Goal: Information Seeking & Learning: Learn about a topic

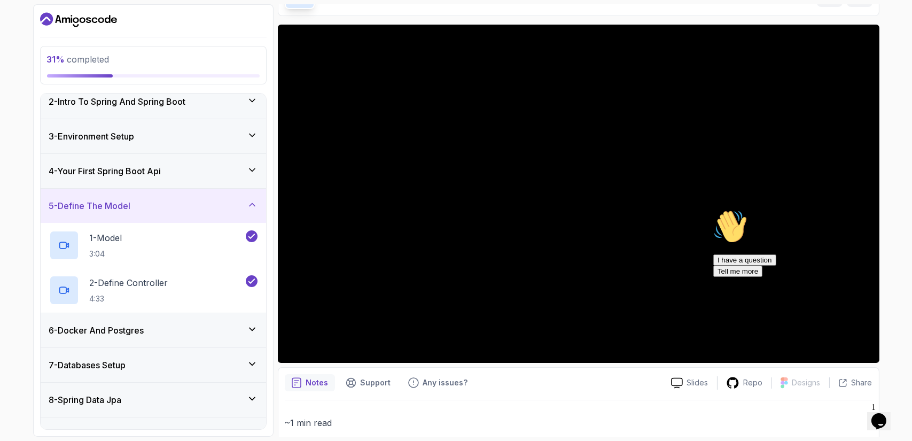
scroll to position [40, 0]
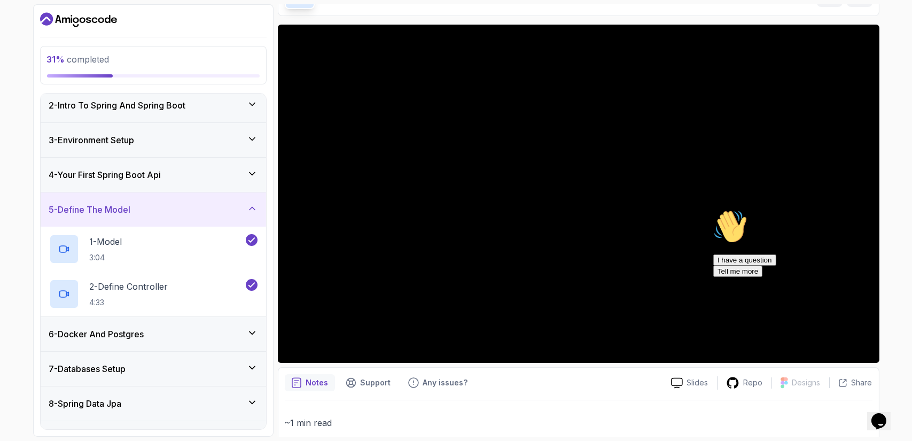
click at [199, 339] on div "6 - Docker And Postgres" at bounding box center [153, 333] width 208 height 13
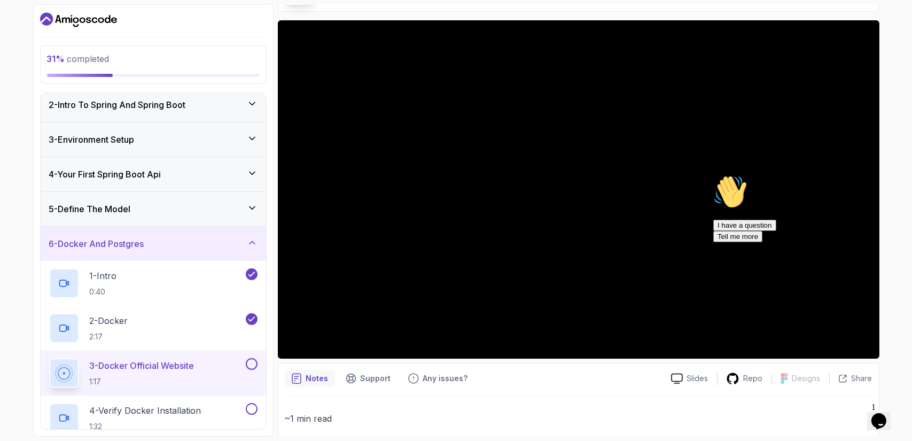
scroll to position [65, 0]
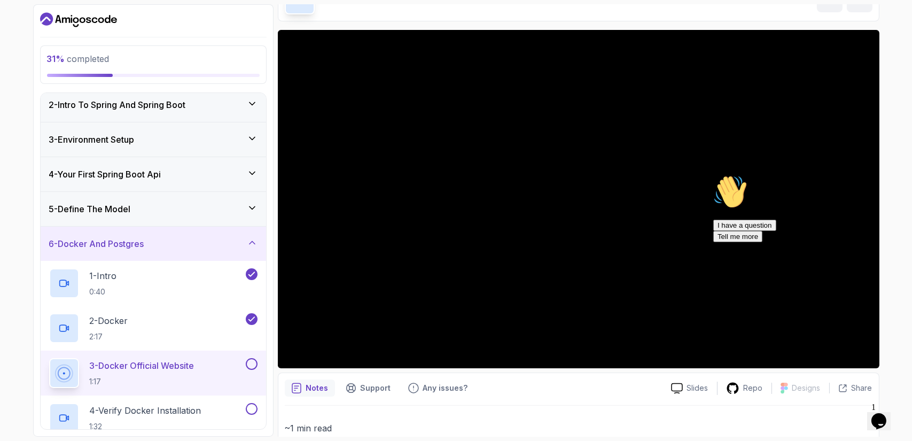
click at [167, 362] on p "3 - Docker Official Website" at bounding box center [142, 365] width 105 height 13
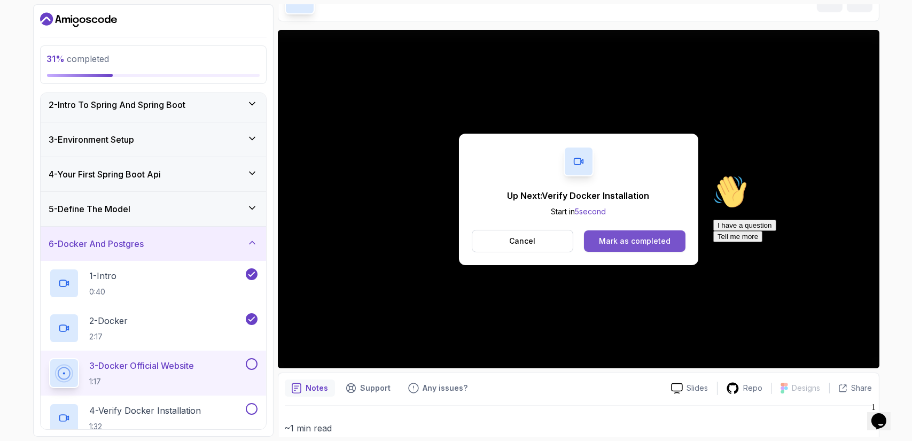
click at [601, 236] on div "Mark as completed" at bounding box center [635, 241] width 72 height 11
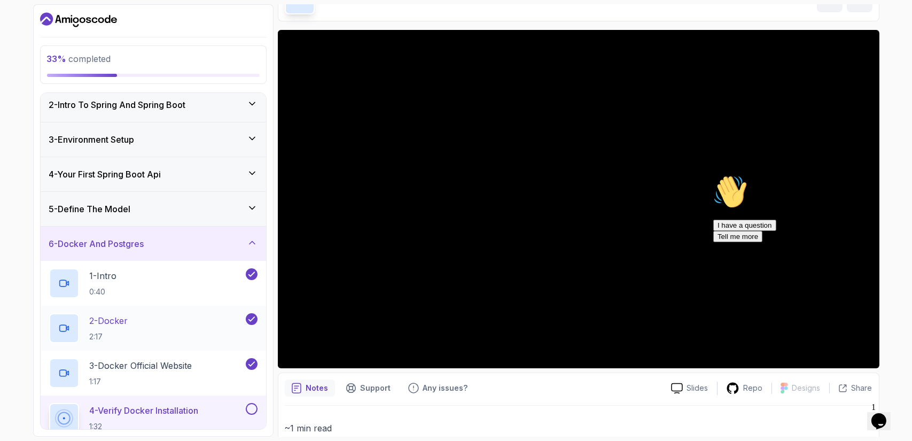
scroll to position [215, 0]
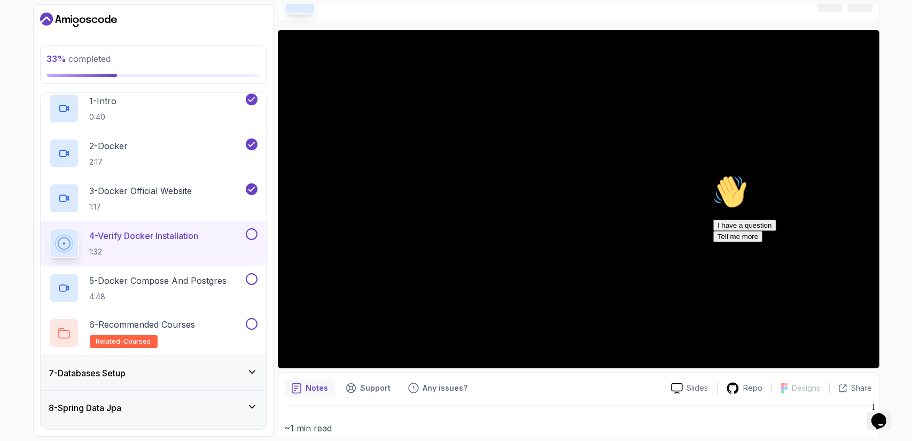
click at [861, 184] on div "Hi! How can we help? I have a question Tell me more" at bounding box center [809, 207] width 192 height 67
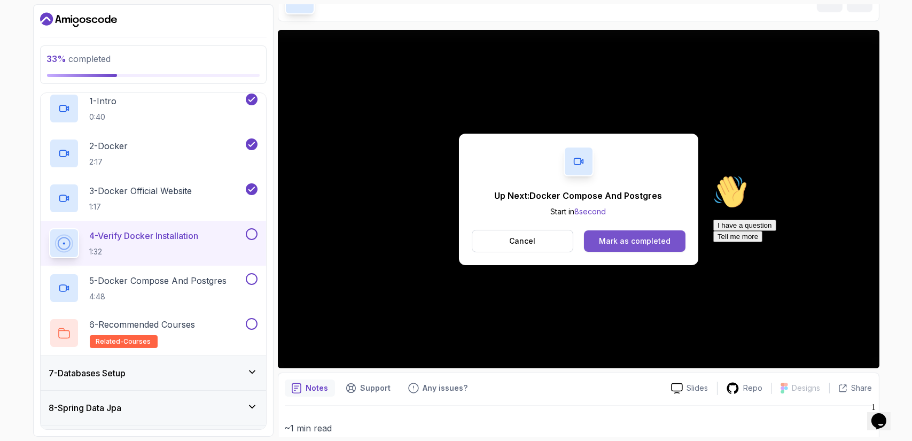
click at [637, 240] on div "Mark as completed" at bounding box center [635, 241] width 72 height 11
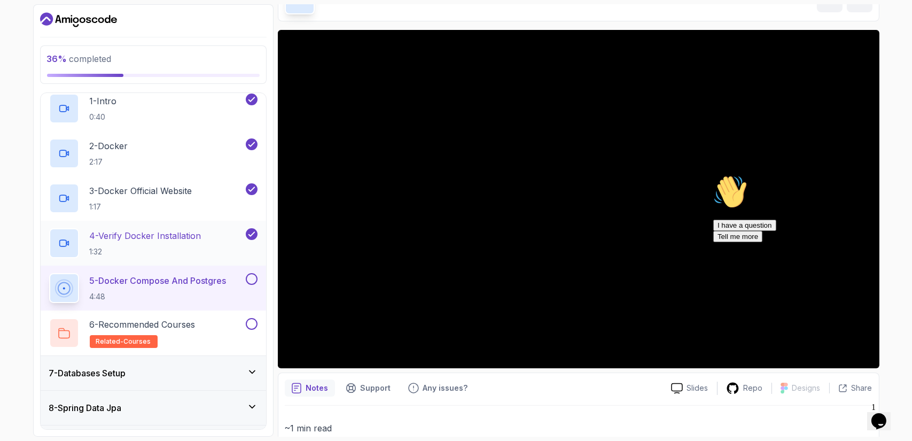
scroll to position [436, 0]
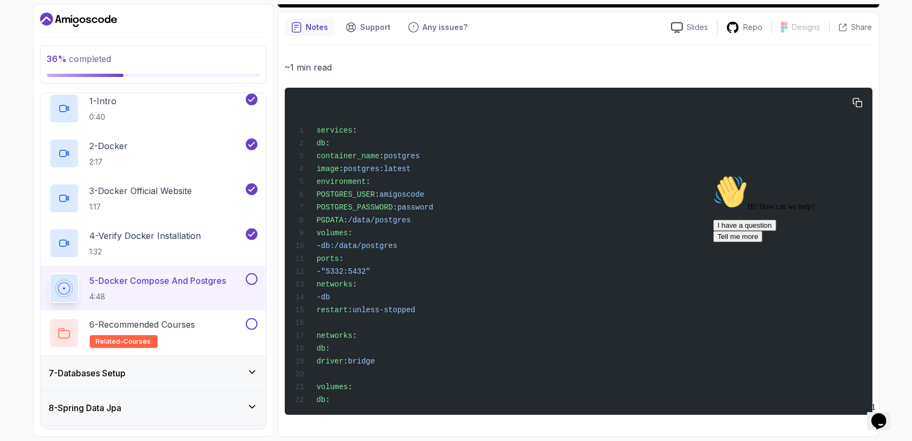
click at [580, 242] on div "services : db : container_name : postgres image : postgres:latest environment :…" at bounding box center [578, 251] width 570 height 314
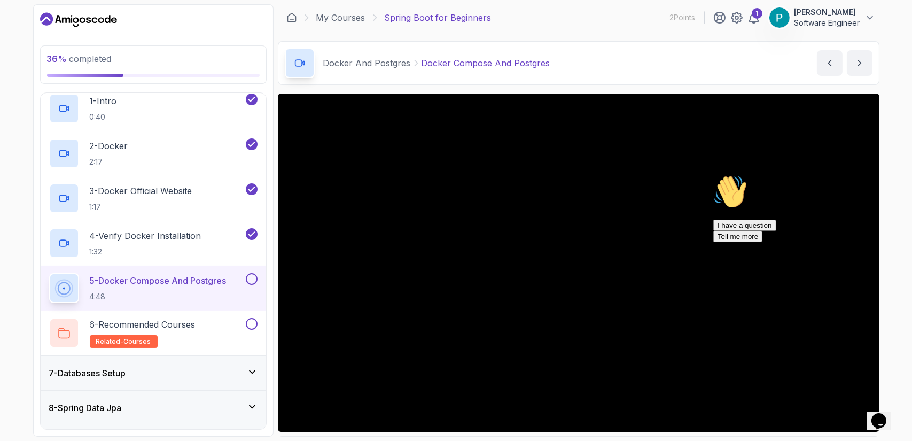
scroll to position [1, 0]
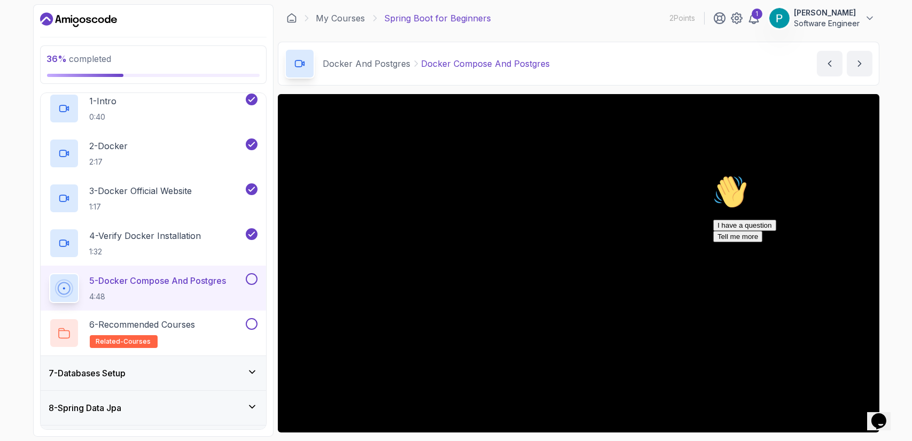
click at [713, 174] on icon "Chat attention grabber" at bounding box center [713, 174] width 0 height 0
click at [849, 412] on icon "Close" at bounding box center [849, 416] width 0 height 9
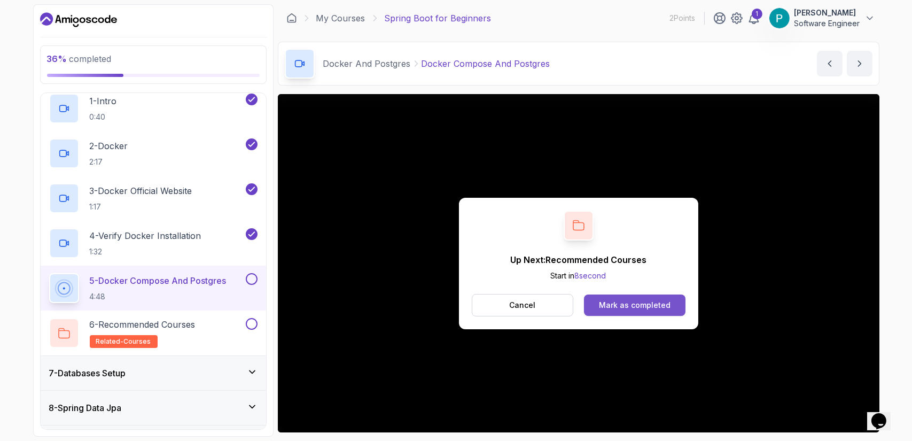
click at [635, 303] on div "Mark as completed" at bounding box center [635, 305] width 72 height 11
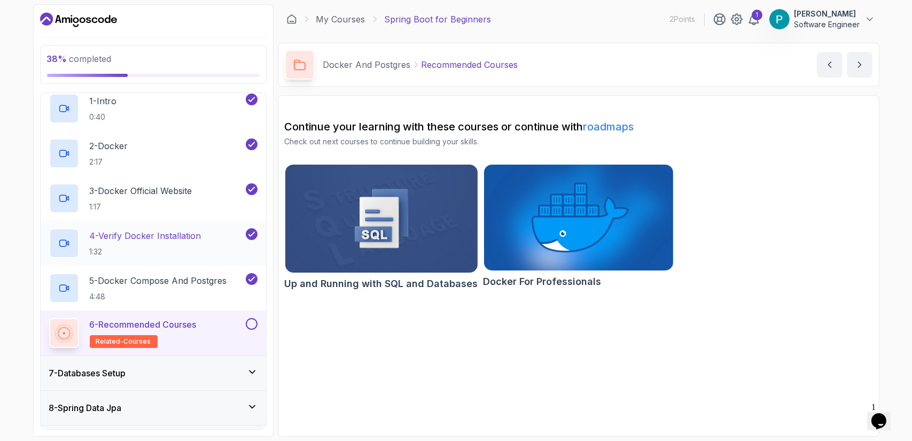
scroll to position [348, 0]
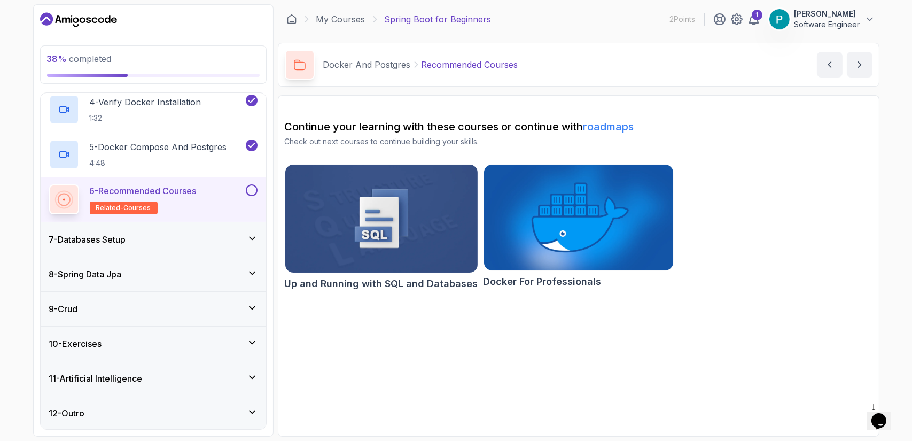
click at [103, 241] on h3 "7 - Databases Setup" at bounding box center [87, 239] width 77 height 13
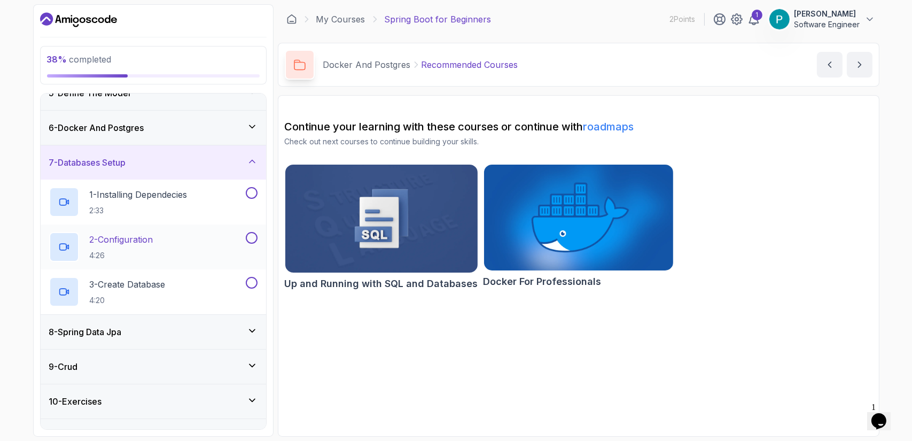
scroll to position [159, 0]
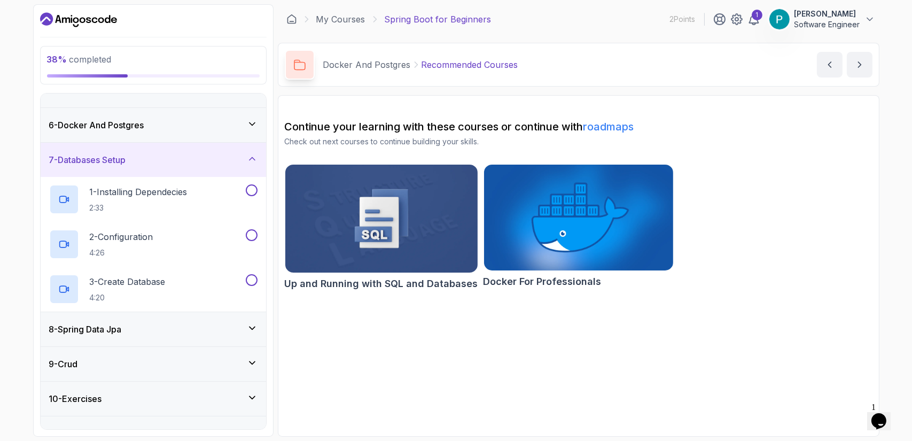
click at [167, 331] on div "8 - Spring Data Jpa" at bounding box center [153, 329] width 208 height 13
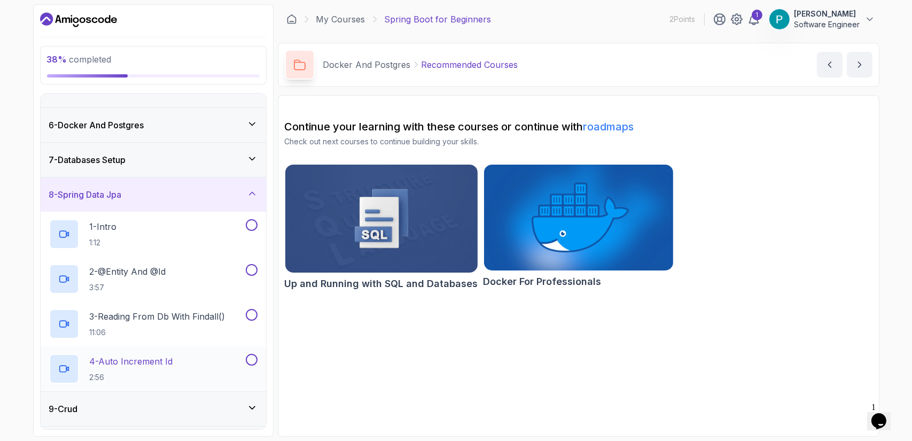
scroll to position [251, 0]
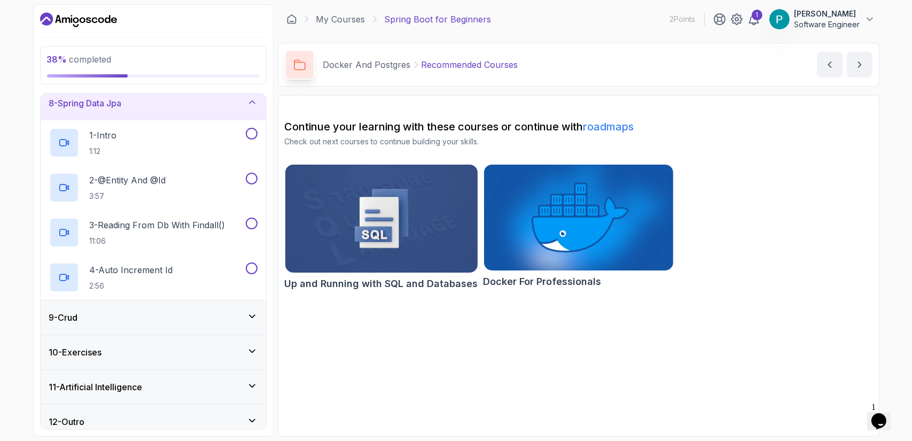
click at [144, 311] on div "9 - Crud" at bounding box center [153, 317] width 208 height 13
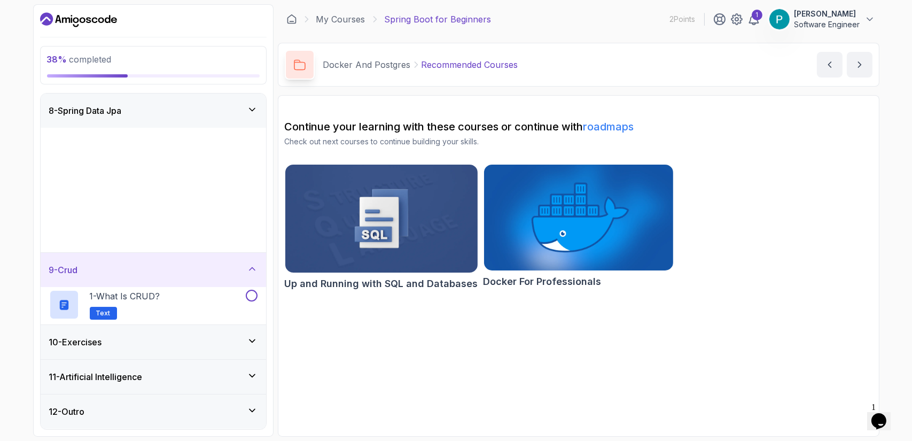
scroll to position [214, 0]
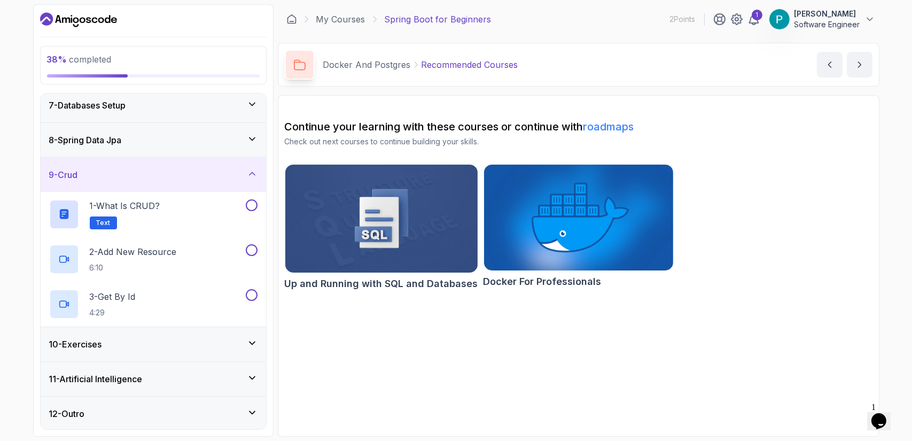
click at [142, 347] on div "10 - Exercises" at bounding box center [153, 344] width 208 height 13
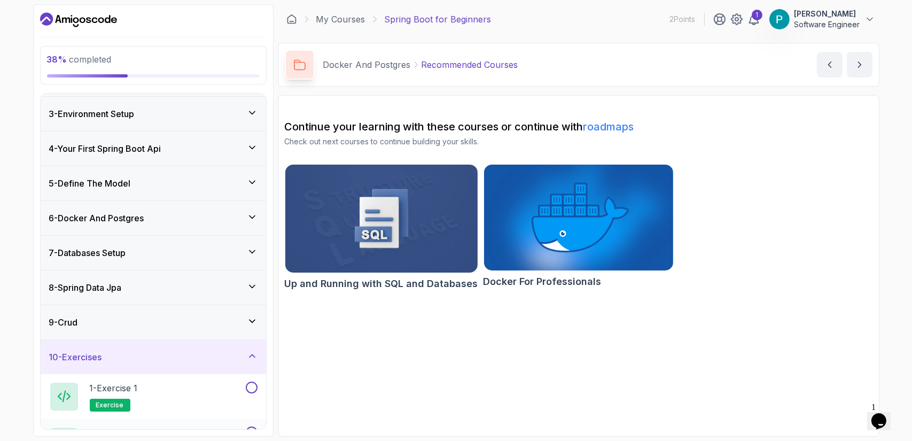
scroll to position [0, 0]
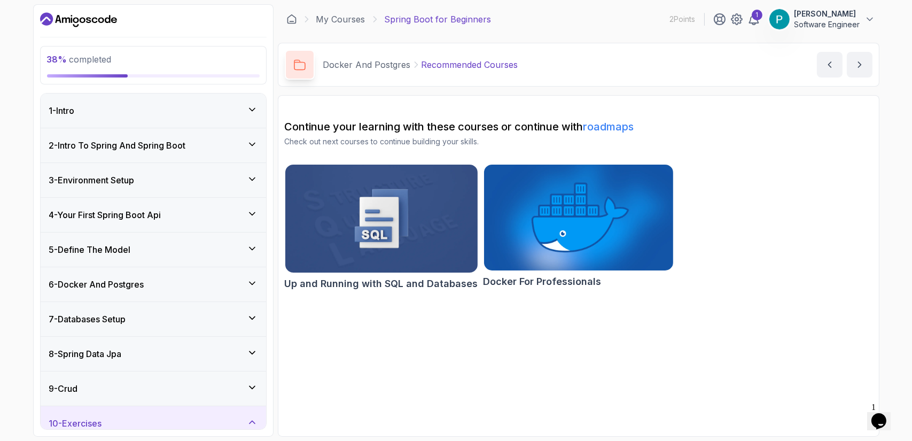
click at [221, 321] on div "7 - Databases Setup" at bounding box center [153, 318] width 208 height 13
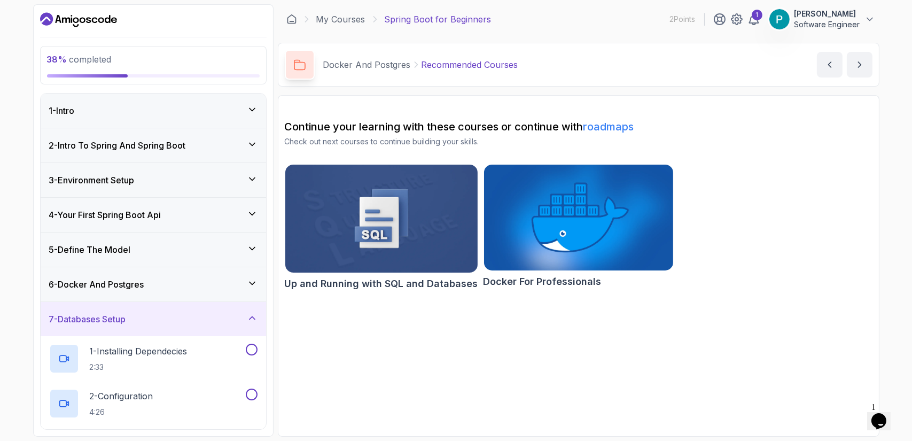
scroll to position [100, 0]
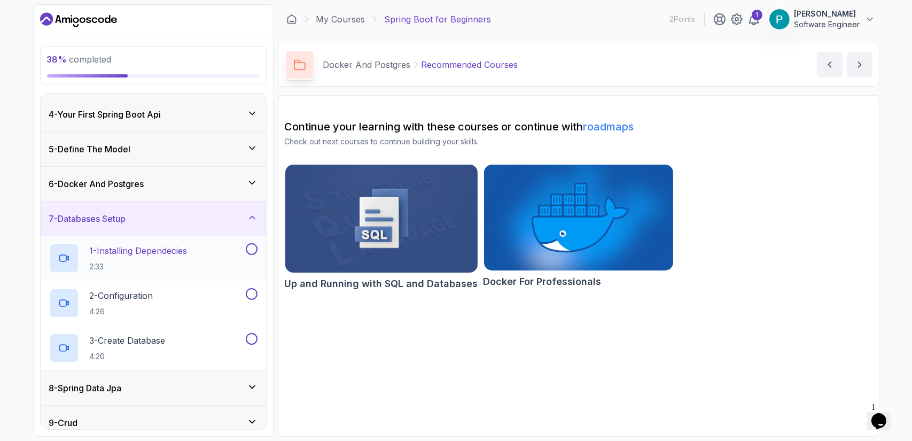
click at [116, 254] on p "1 - Installing Dependecies" at bounding box center [139, 250] width 98 height 13
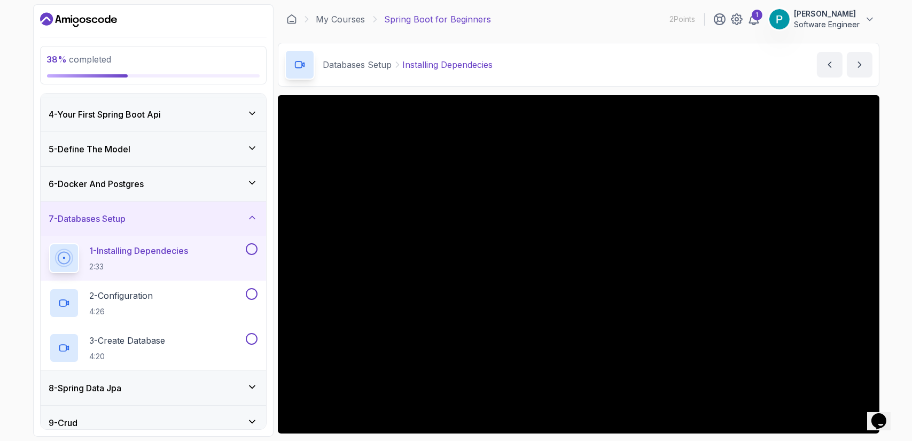
click at [49, 243] on button "1 - Installing Dependecies 2:33" at bounding box center [153, 258] width 208 height 30
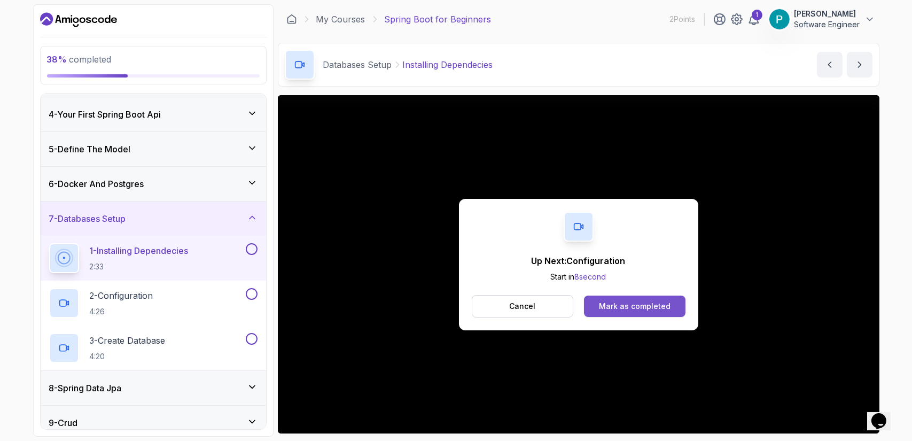
click at [651, 308] on div "Mark as completed" at bounding box center [635, 306] width 72 height 11
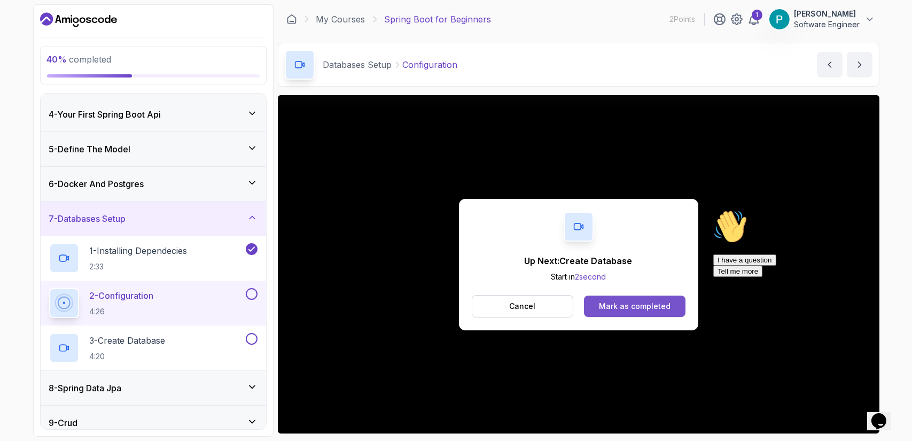
click at [617, 298] on button "Mark as completed" at bounding box center [634, 305] width 101 height 21
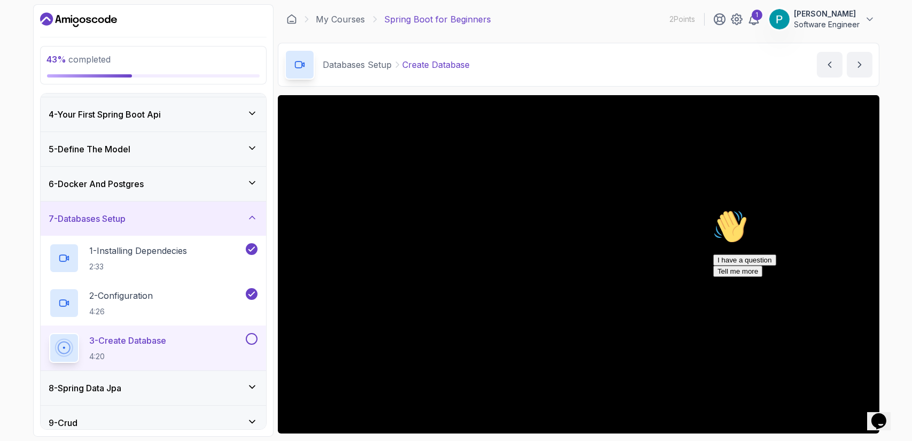
click at [713, 209] on icon "Chat attention grabber" at bounding box center [713, 209] width 0 height 0
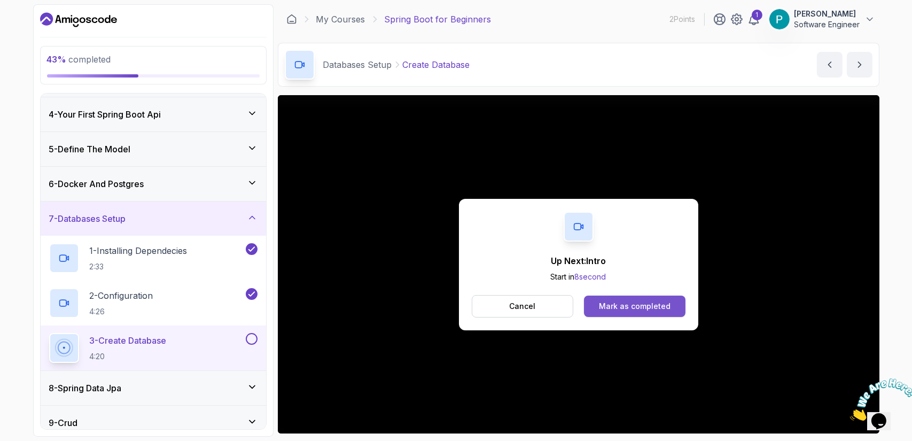
click at [649, 300] on button "Mark as completed" at bounding box center [634, 305] width 101 height 21
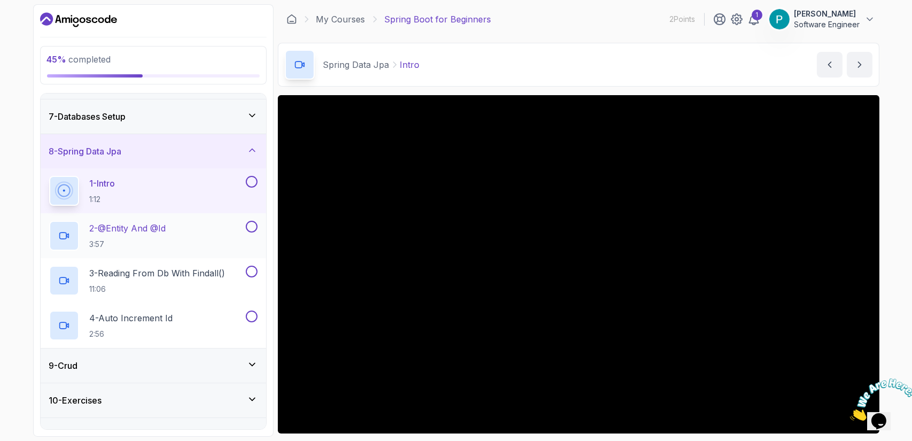
scroll to position [203, 0]
click at [98, 365] on div "9 - Crud" at bounding box center [153, 364] width 208 height 13
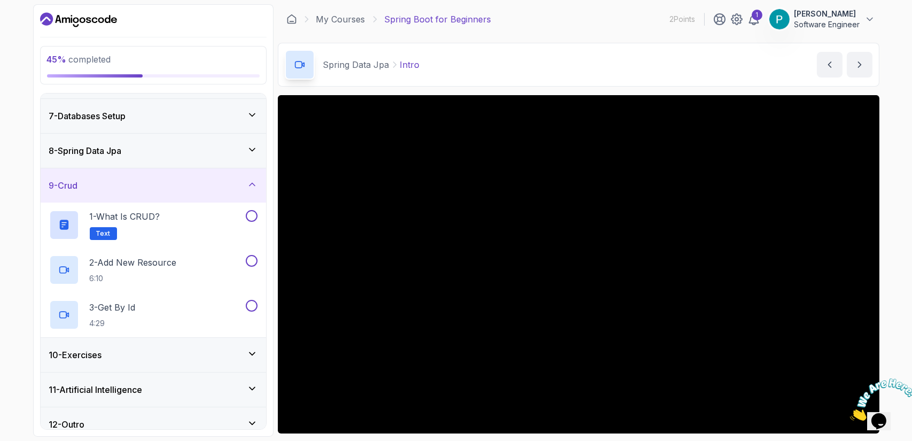
click at [98, 365] on div "10 - Exercises" at bounding box center [153, 355] width 225 height 34
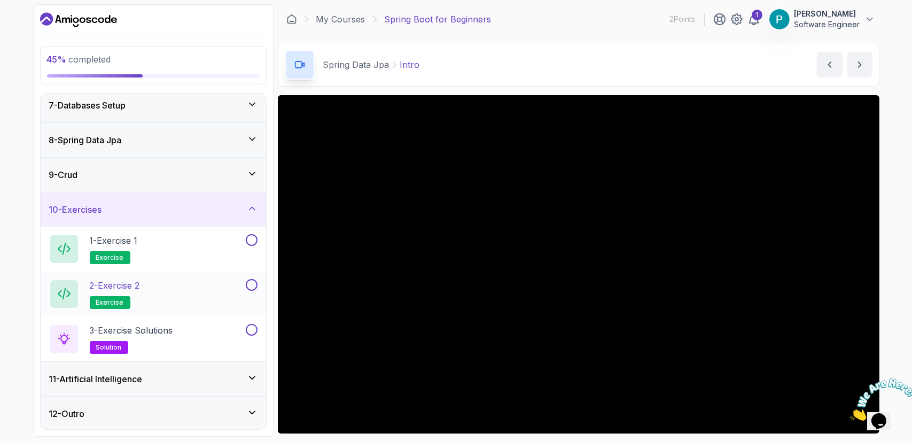
scroll to position [213, 0]
click at [98, 377] on h3 "11 - Artificial Intelligence" at bounding box center [95, 379] width 93 height 13
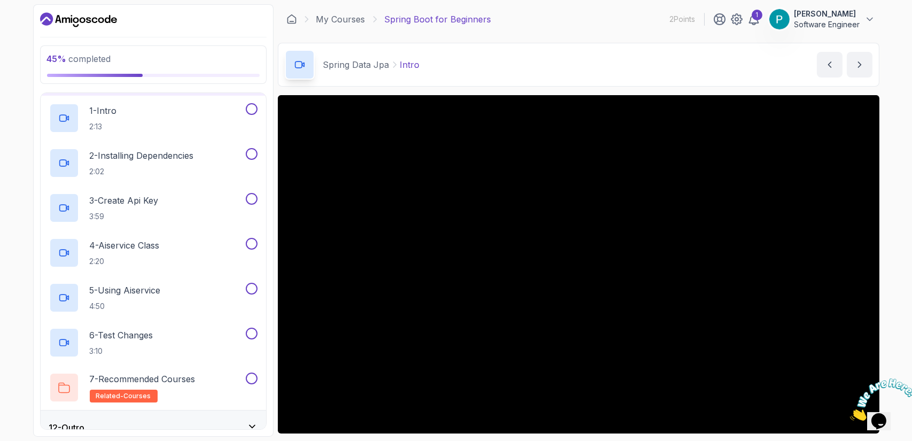
scroll to position [393, 0]
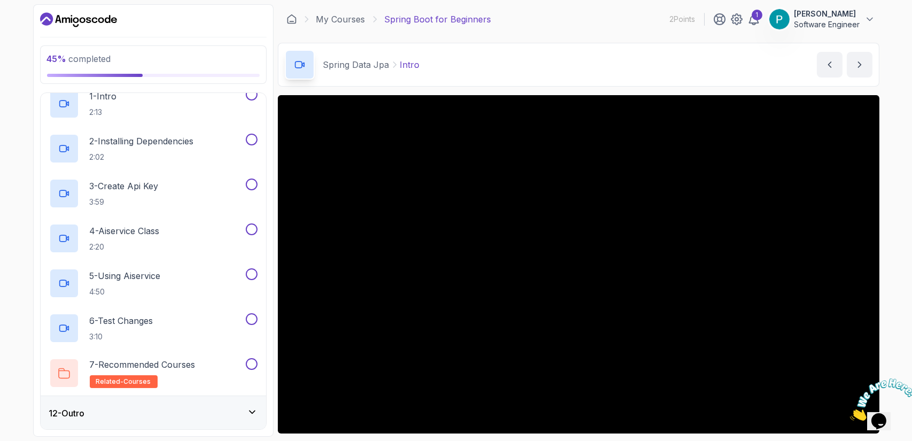
click at [105, 415] on div "12 - Outro" at bounding box center [153, 413] width 208 height 13
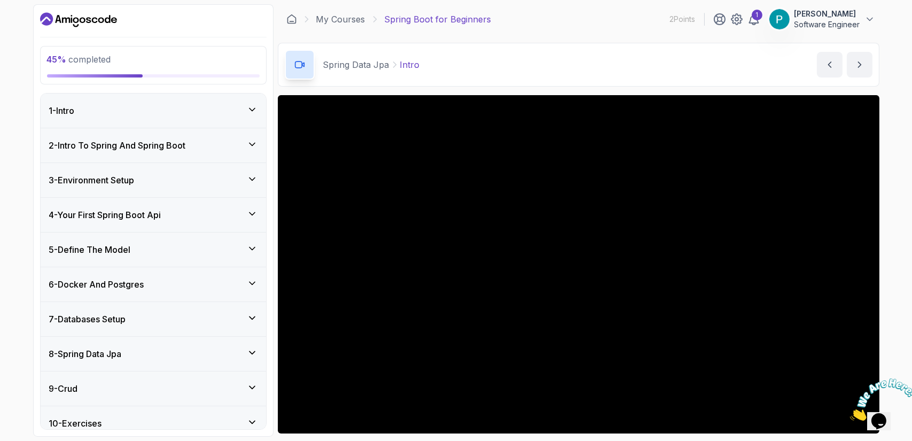
scroll to position [169, 0]
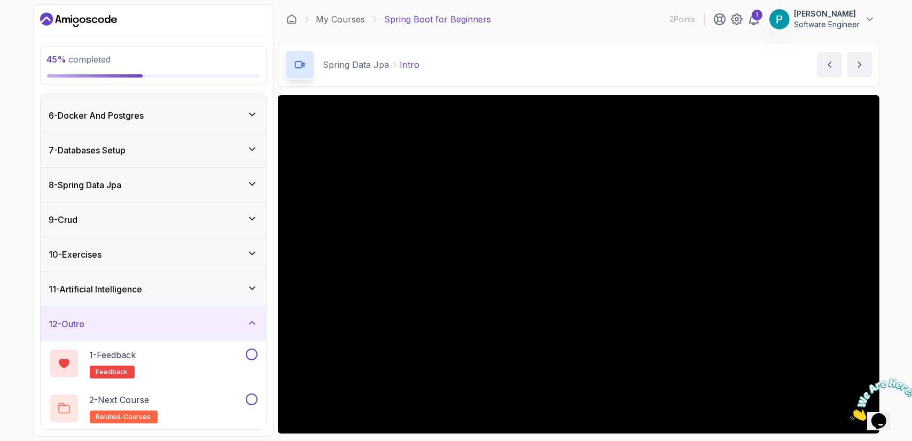
click at [105, 220] on div "9 - Crud" at bounding box center [153, 219] width 208 height 13
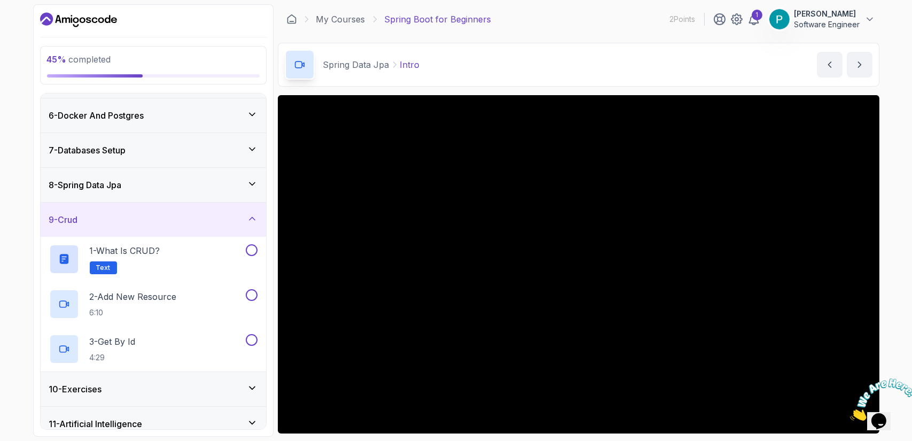
click at [105, 183] on h3 "8 - Spring Data Jpa" at bounding box center [85, 184] width 73 height 13
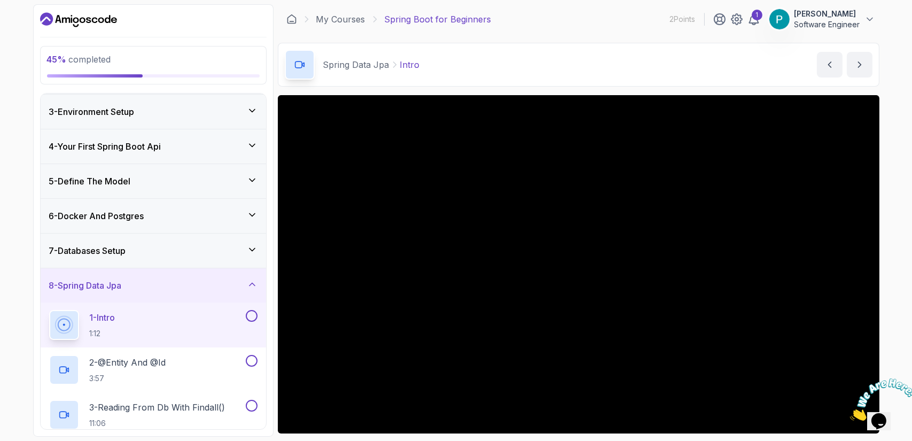
scroll to position [64, 0]
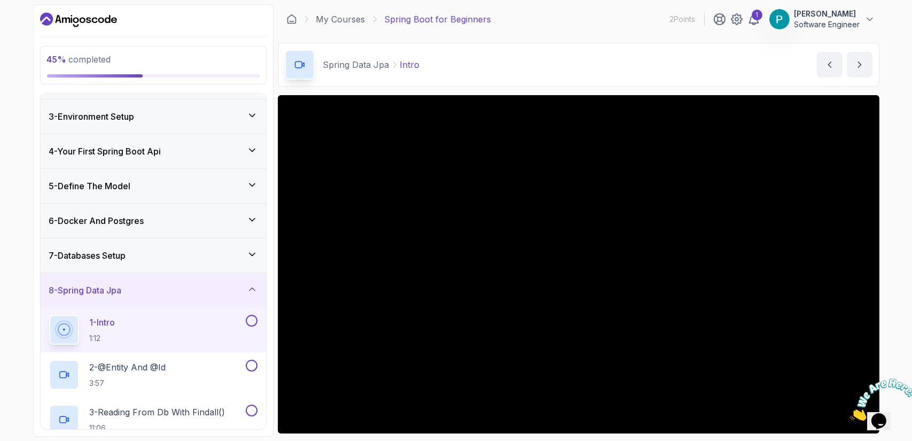
click at [112, 181] on h3 "5 - Define The Model" at bounding box center [90, 185] width 82 height 13
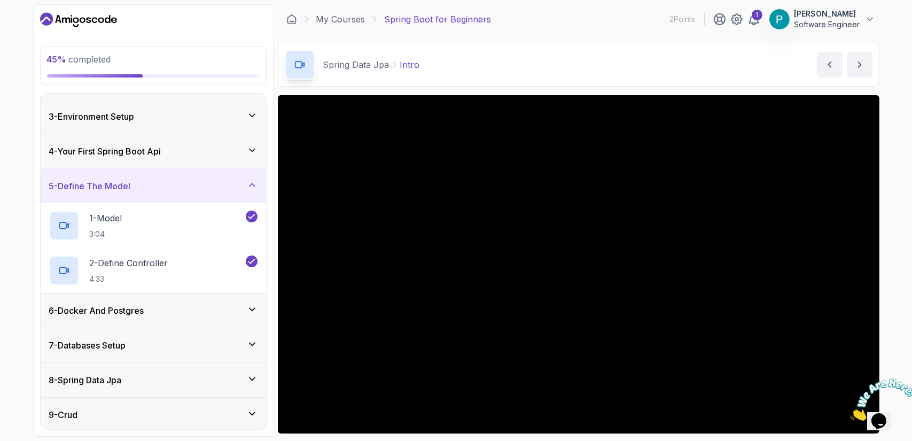
click at [112, 181] on h3 "5 - Define The Model" at bounding box center [90, 185] width 82 height 13
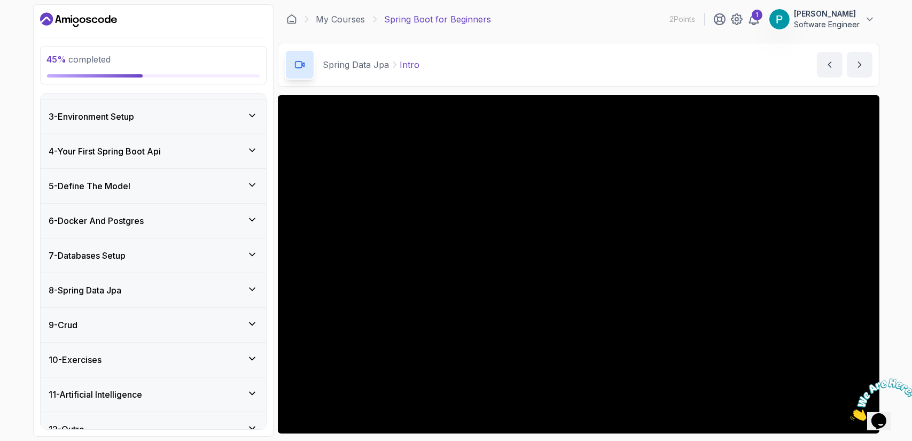
click at [138, 294] on div "8 - Spring Data Jpa" at bounding box center [153, 290] width 208 height 13
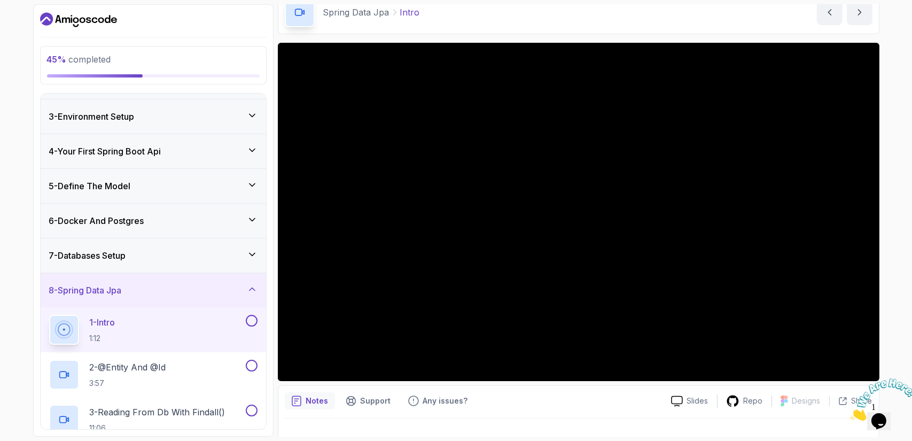
scroll to position [0, 0]
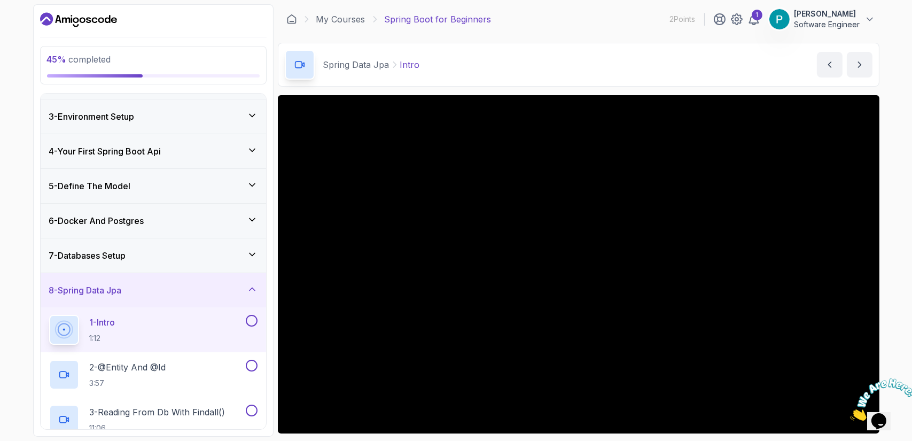
click at [849, 412] on icon "Close" at bounding box center [849, 416] width 0 height 9
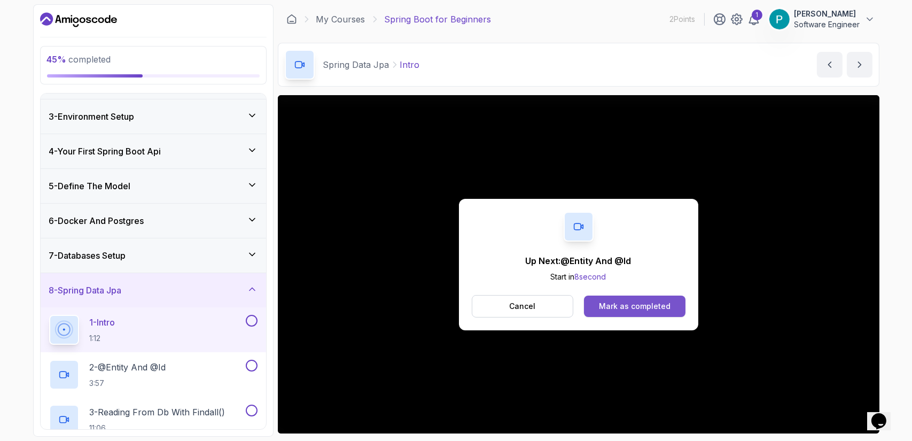
click at [647, 301] on div "Mark as completed" at bounding box center [635, 306] width 72 height 11
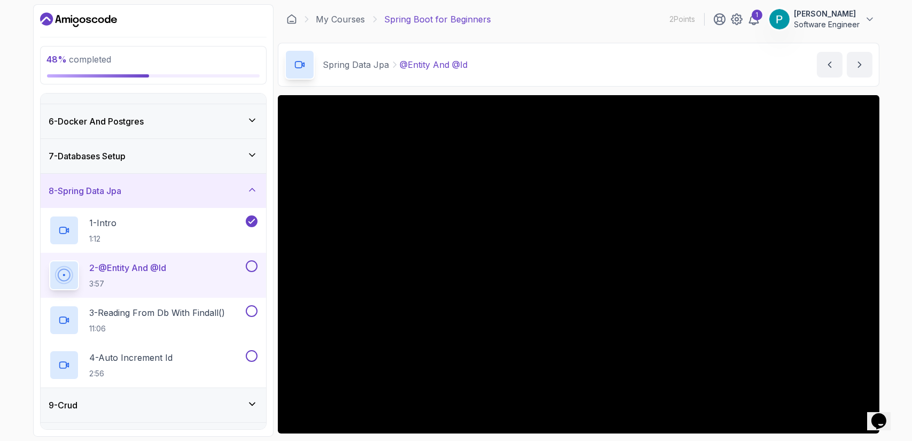
scroll to position [184, 0]
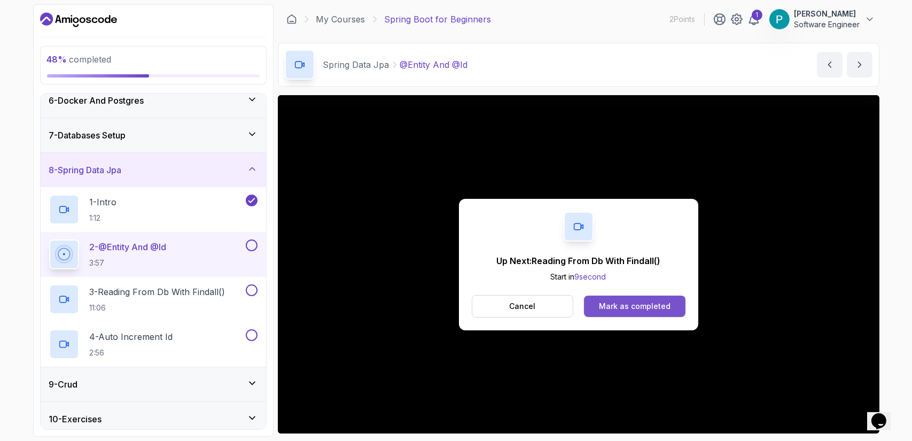
click at [638, 300] on button "Mark as completed" at bounding box center [634, 305] width 101 height 21
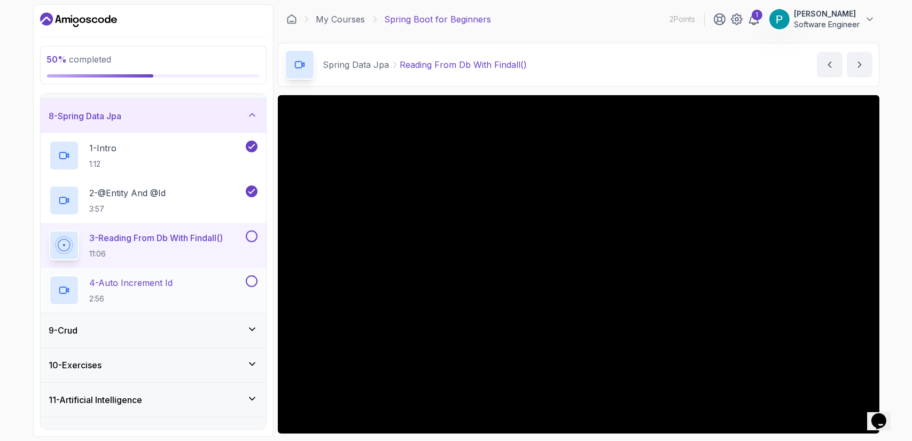
scroll to position [239, 0]
click at [615, 65] on div "Spring Data Jpa Reading From Db With Findall() Reading From Db With Findall() b…" at bounding box center [578, 65] width 601 height 44
click at [222, 342] on div "9 - Crud" at bounding box center [153, 328] width 225 height 34
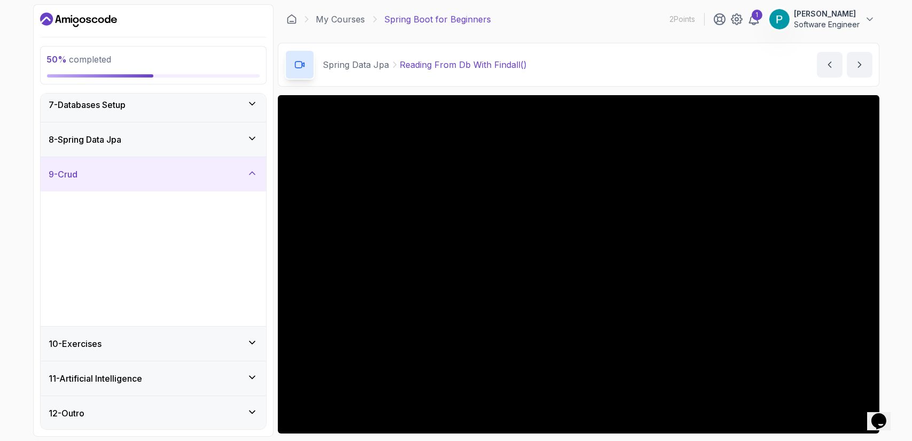
scroll to position [214, 0]
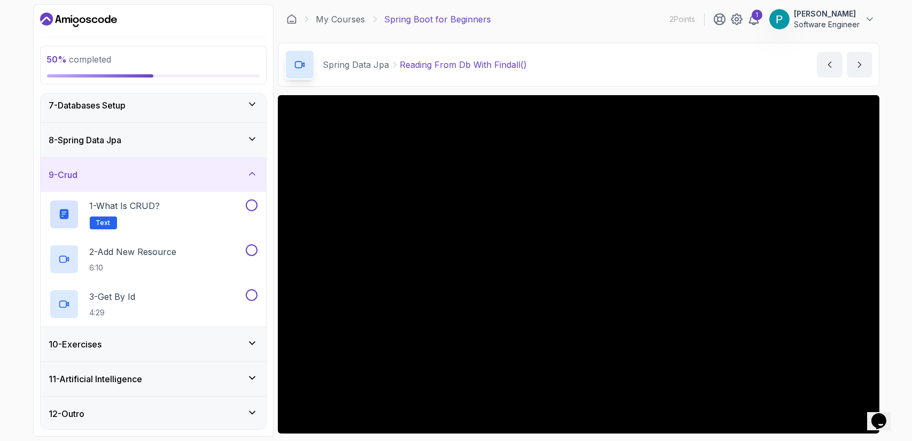
click at [253, 169] on icon at bounding box center [252, 173] width 11 height 11
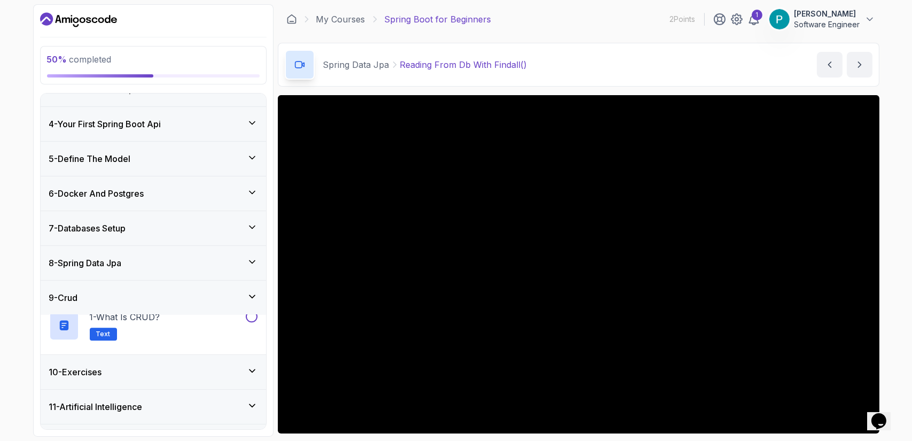
scroll to position [79, 0]
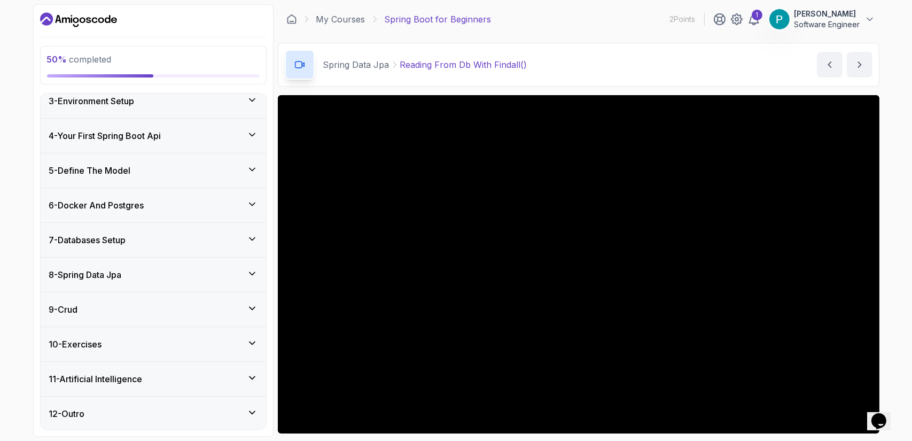
click at [41, 292] on button "9 - Crud" at bounding box center [153, 309] width 225 height 34
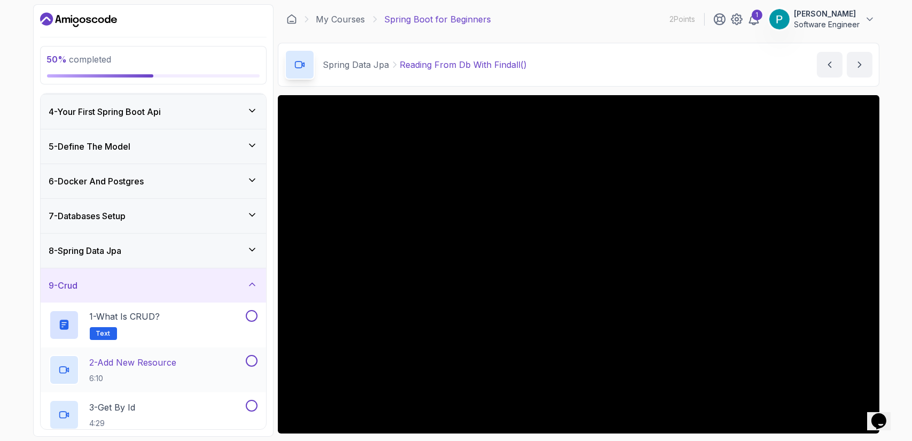
scroll to position [103, 0]
